Goal: Complete application form

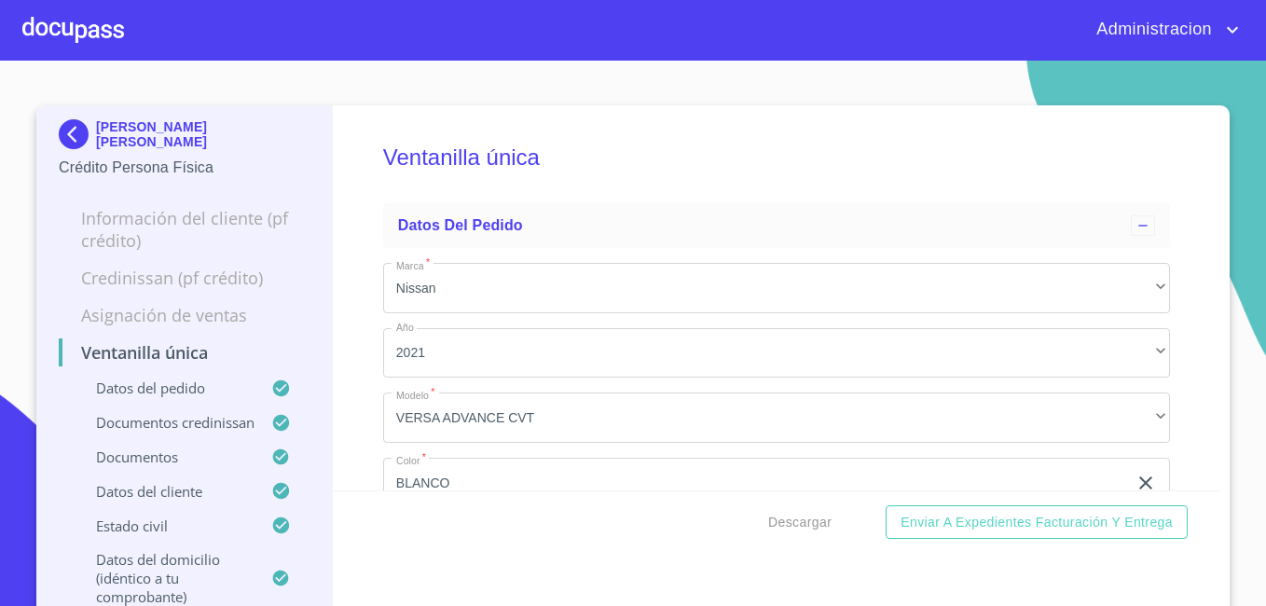
scroll to position [280, 0]
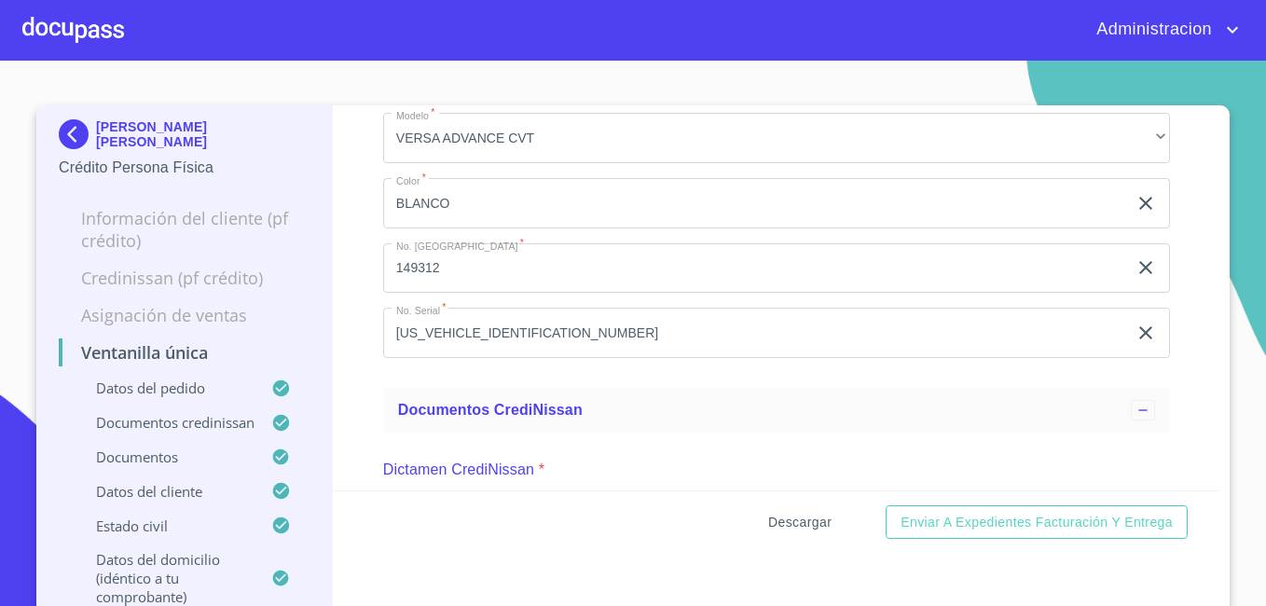
click at [778, 522] on span "Descargar" at bounding box center [799, 522] width 63 height 23
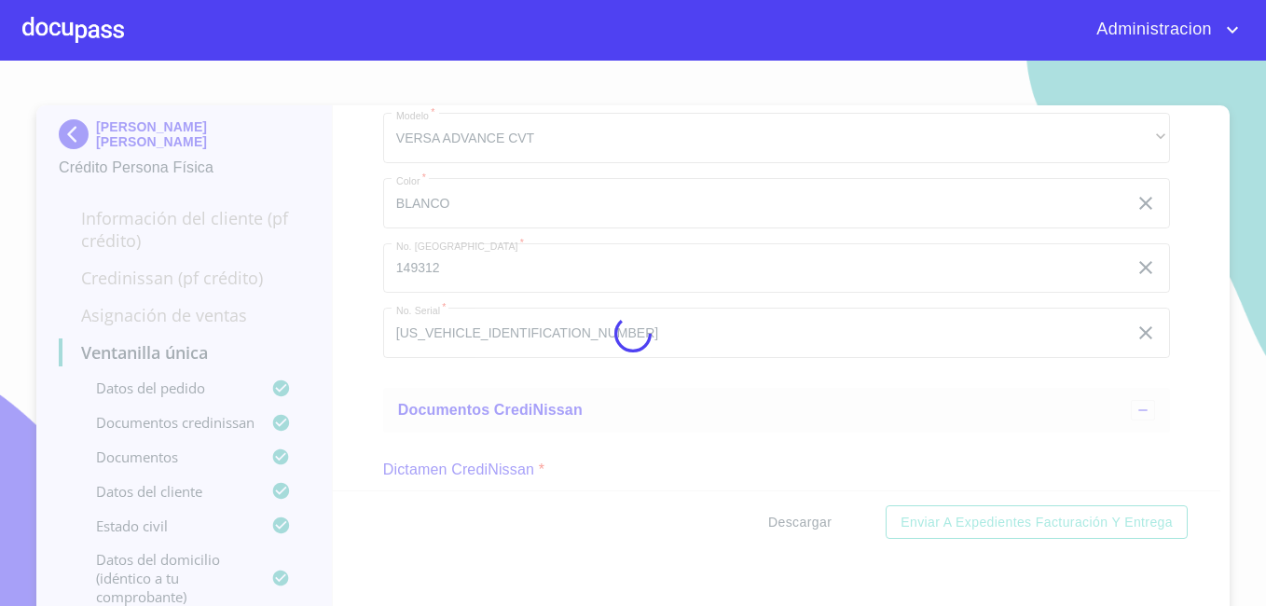
click at [778, 522] on div at bounding box center [633, 333] width 1266 height 545
click at [778, 522] on div "0%" at bounding box center [633, 333] width 1266 height 545
click at [778, 522] on div "5%" at bounding box center [633, 333] width 1266 height 545
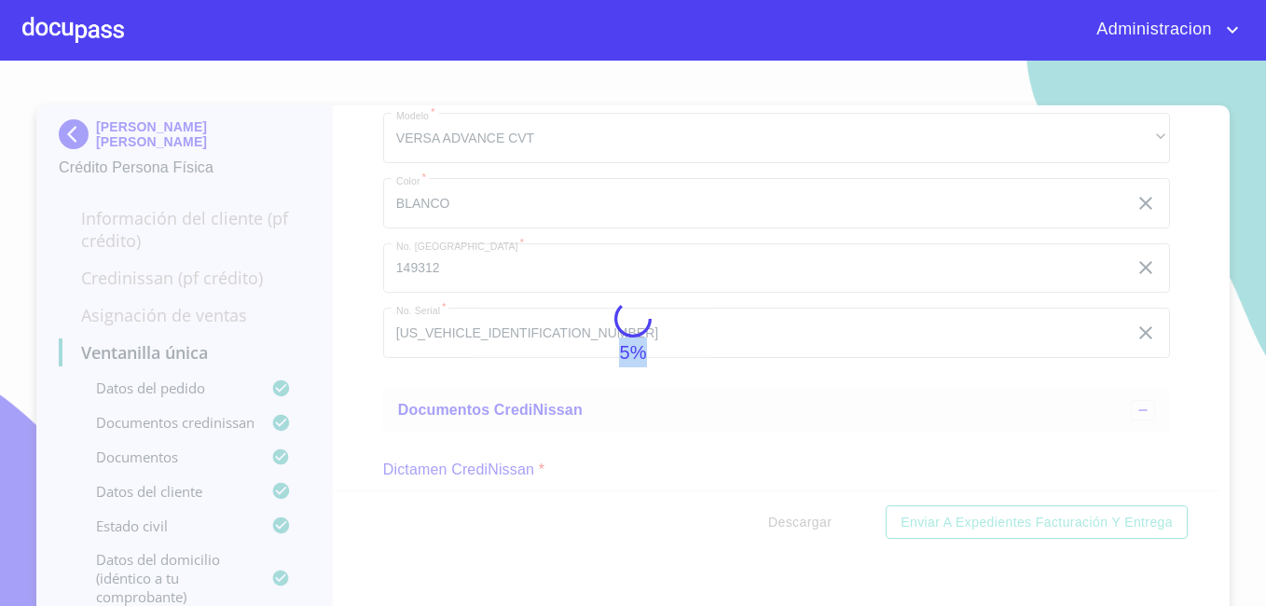
click at [778, 522] on div "5%" at bounding box center [633, 333] width 1266 height 545
click at [778, 522] on div "15%" at bounding box center [633, 333] width 1266 height 545
